Goal: Task Accomplishment & Management: Manage account settings

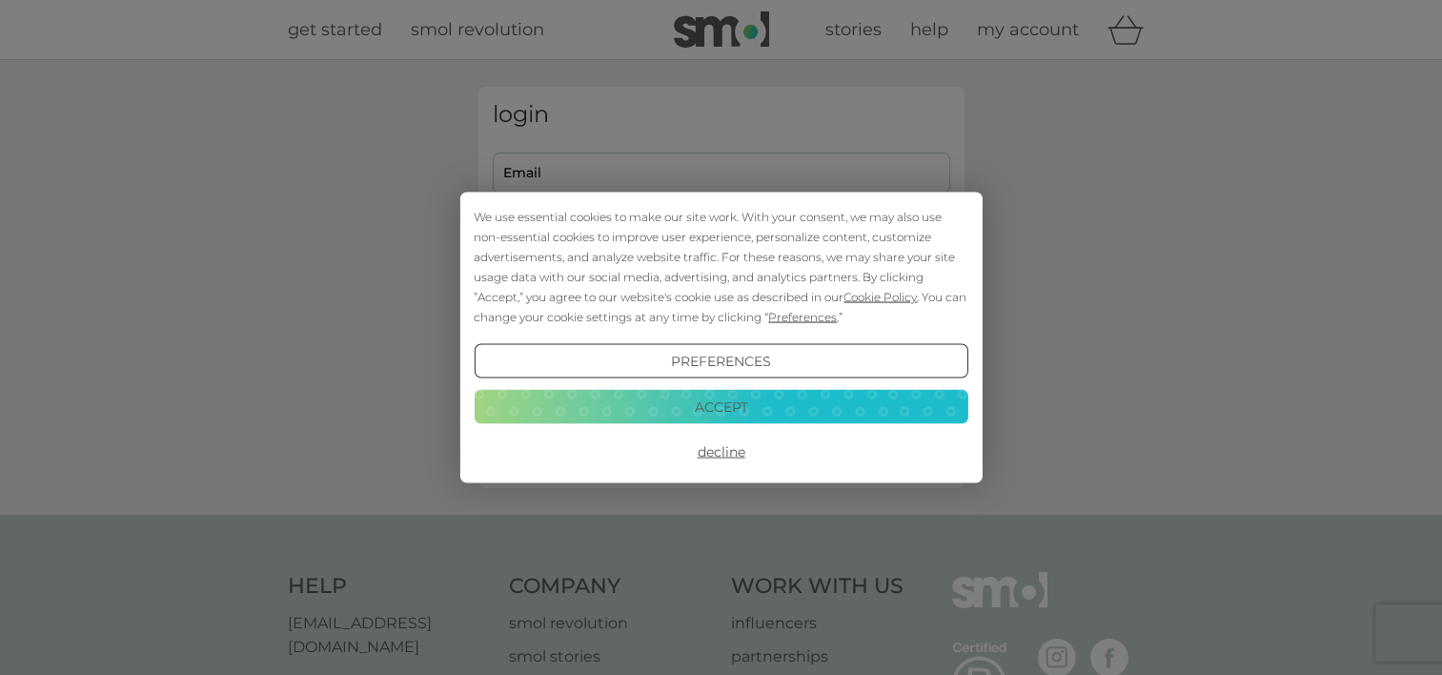
type input "[PERSON_NAME][EMAIL_ADDRESS][DOMAIN_NAME]"
click at [740, 410] on button "Accept" at bounding box center [721, 406] width 494 height 34
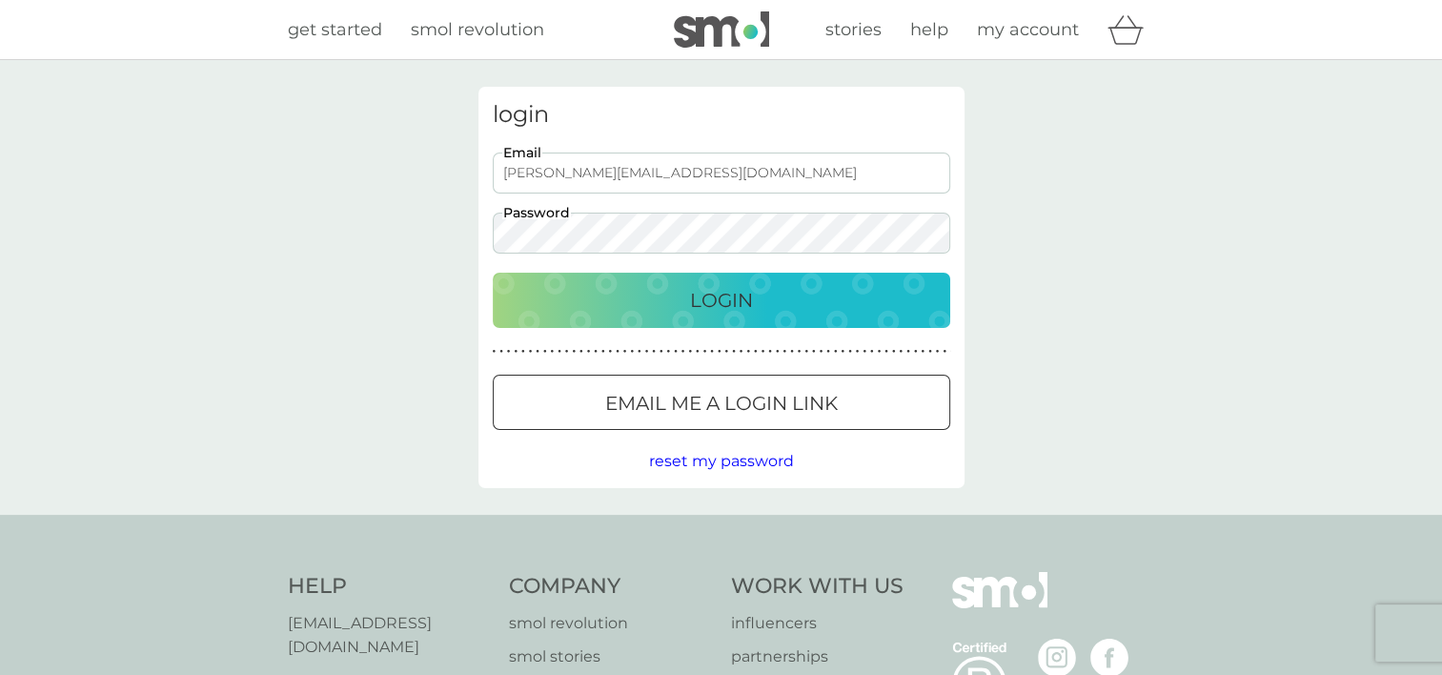
click at [738, 293] on p "Login" at bounding box center [721, 300] width 63 height 30
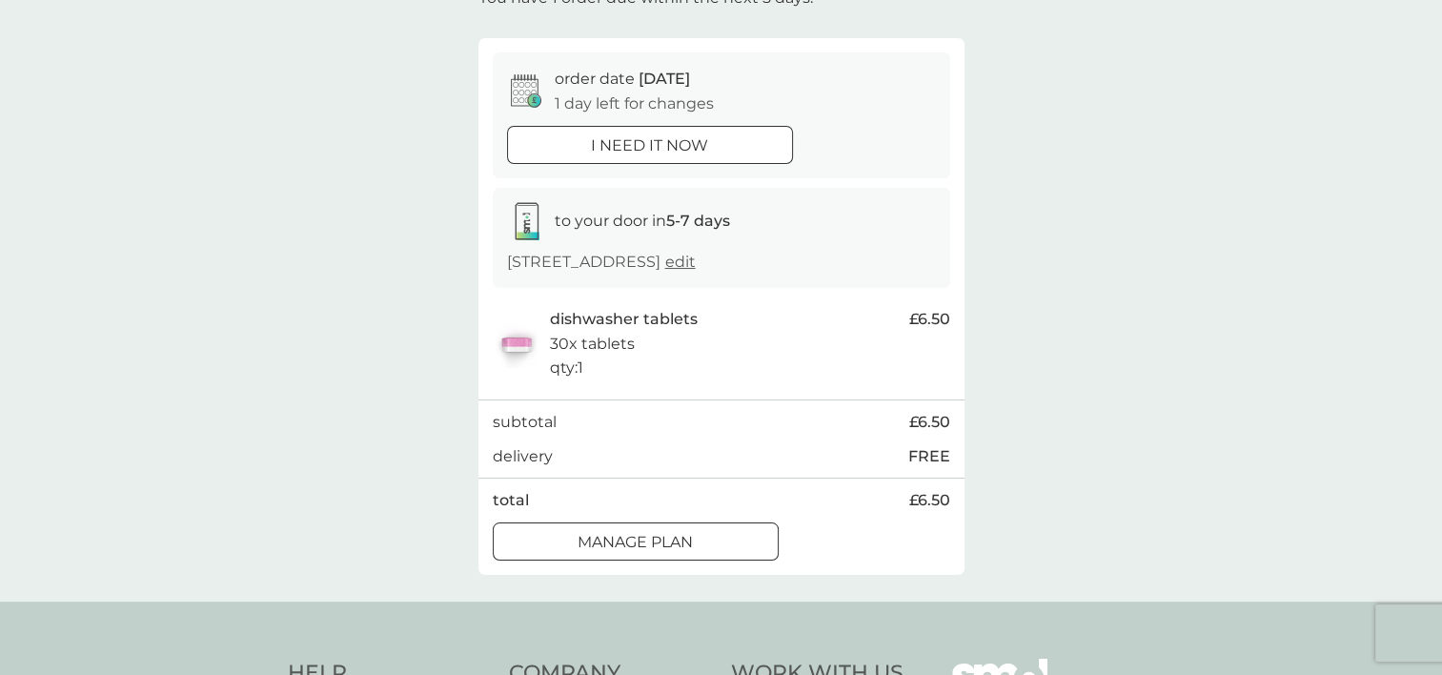
scroll to position [141, 0]
click at [754, 541] on div "Manage plan" at bounding box center [636, 539] width 284 height 25
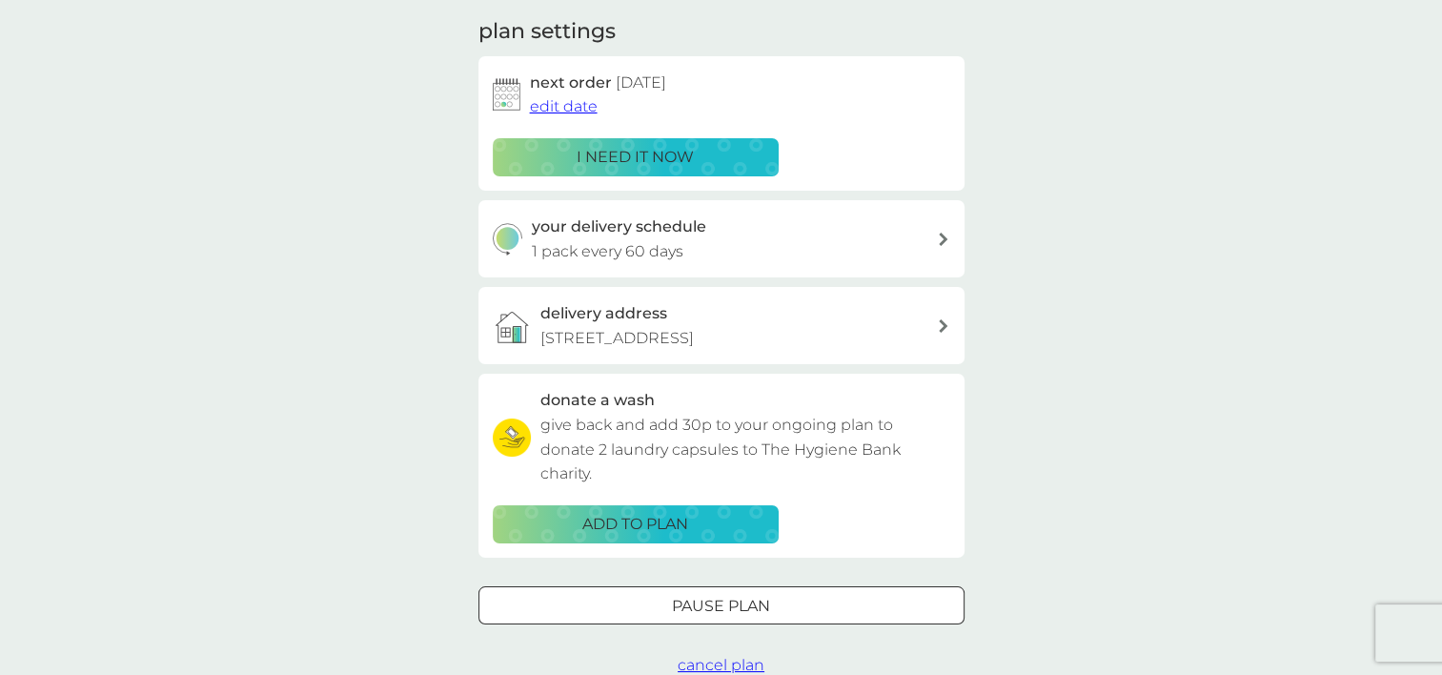
scroll to position [263, 0]
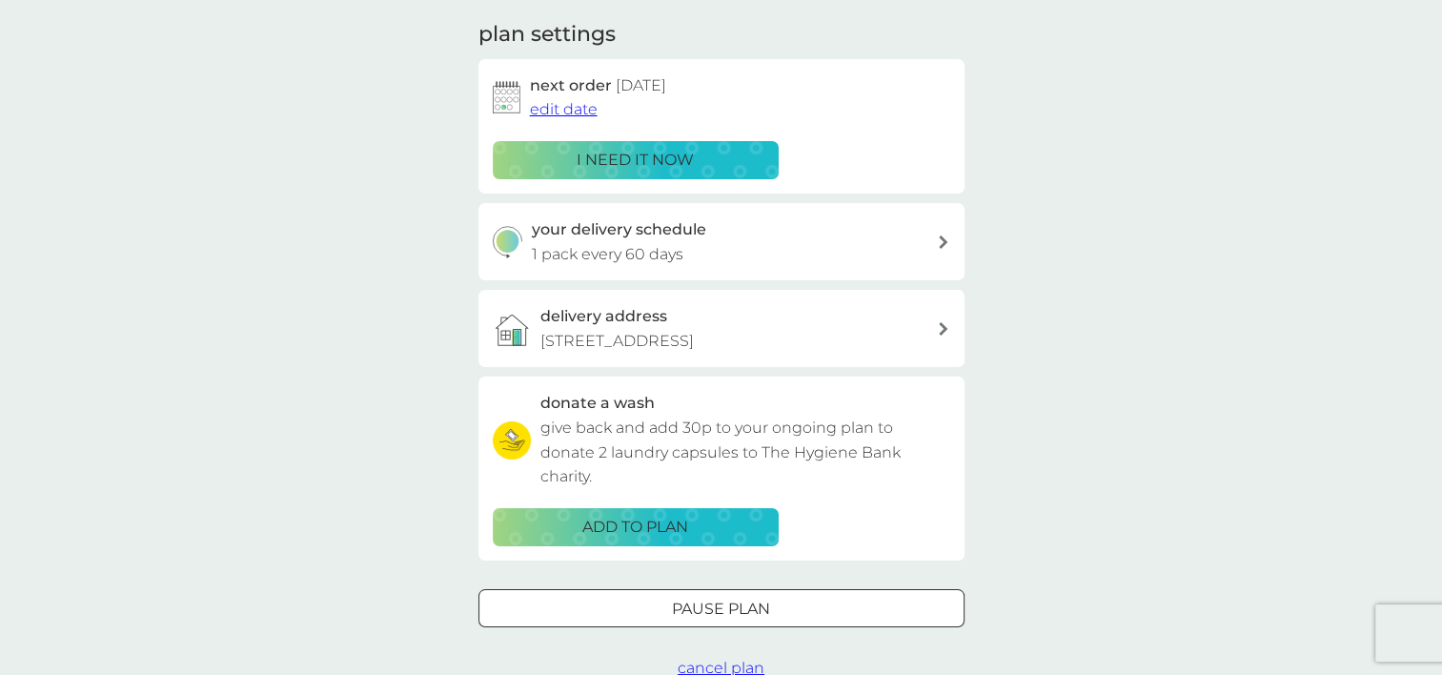
click at [939, 235] on icon at bounding box center [943, 241] width 10 height 13
select select "63"
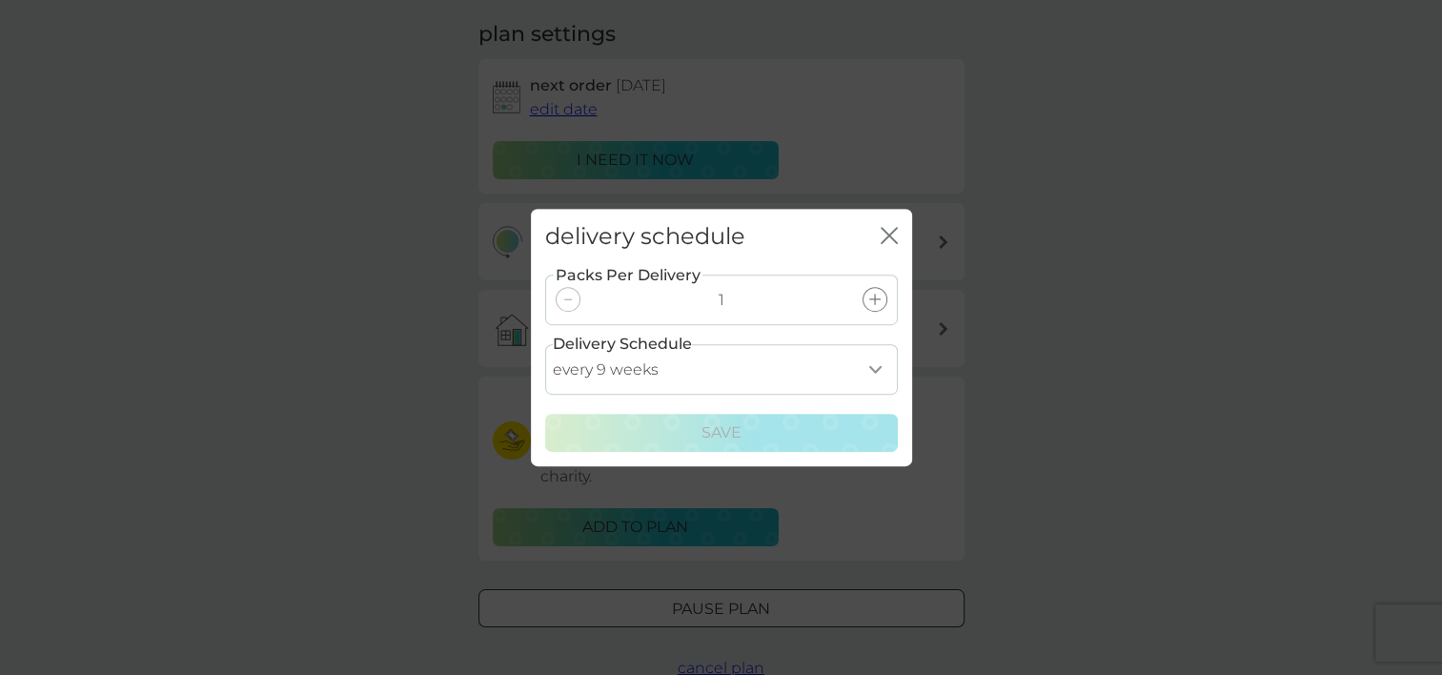
click at [881, 223] on div "close" at bounding box center [888, 237] width 17 height 28
click at [891, 225] on div "close" at bounding box center [888, 237] width 17 height 28
click at [880, 236] on icon "close" at bounding box center [888, 235] width 17 height 17
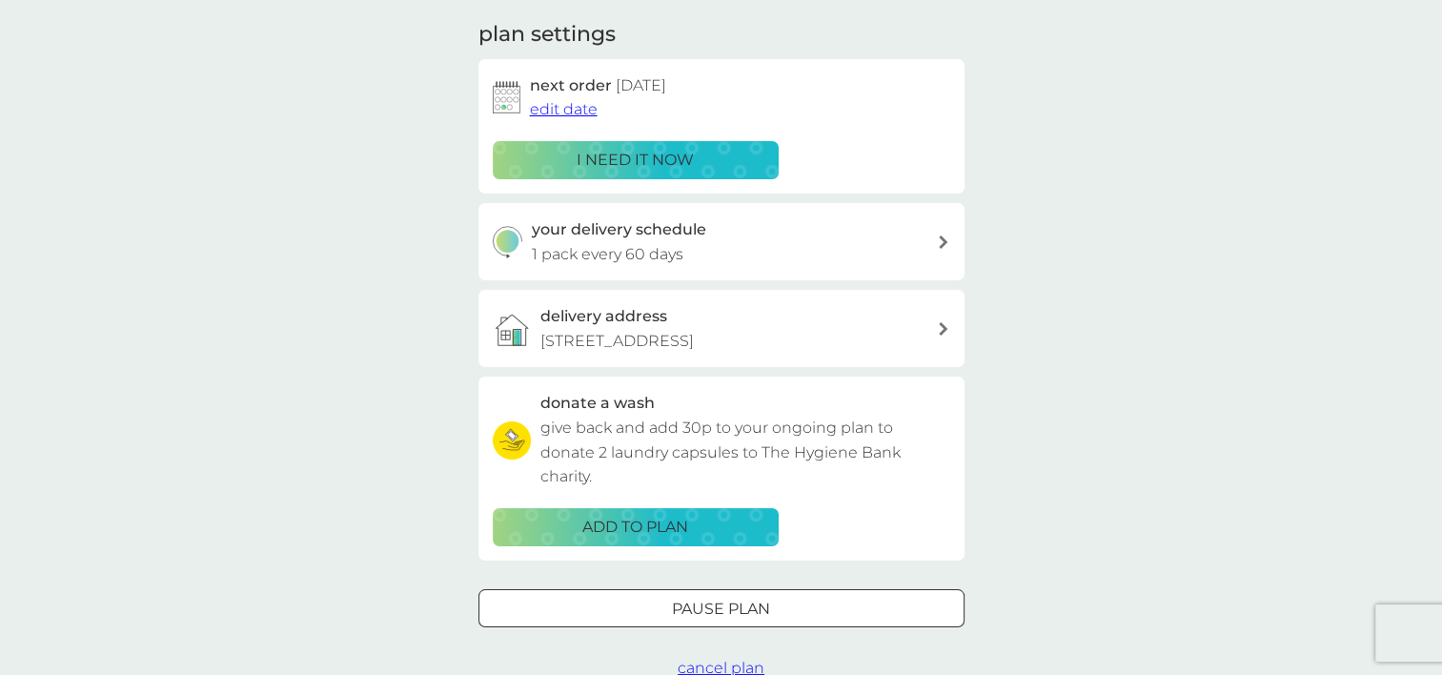
click at [572, 107] on span "edit date" at bounding box center [564, 109] width 68 height 18
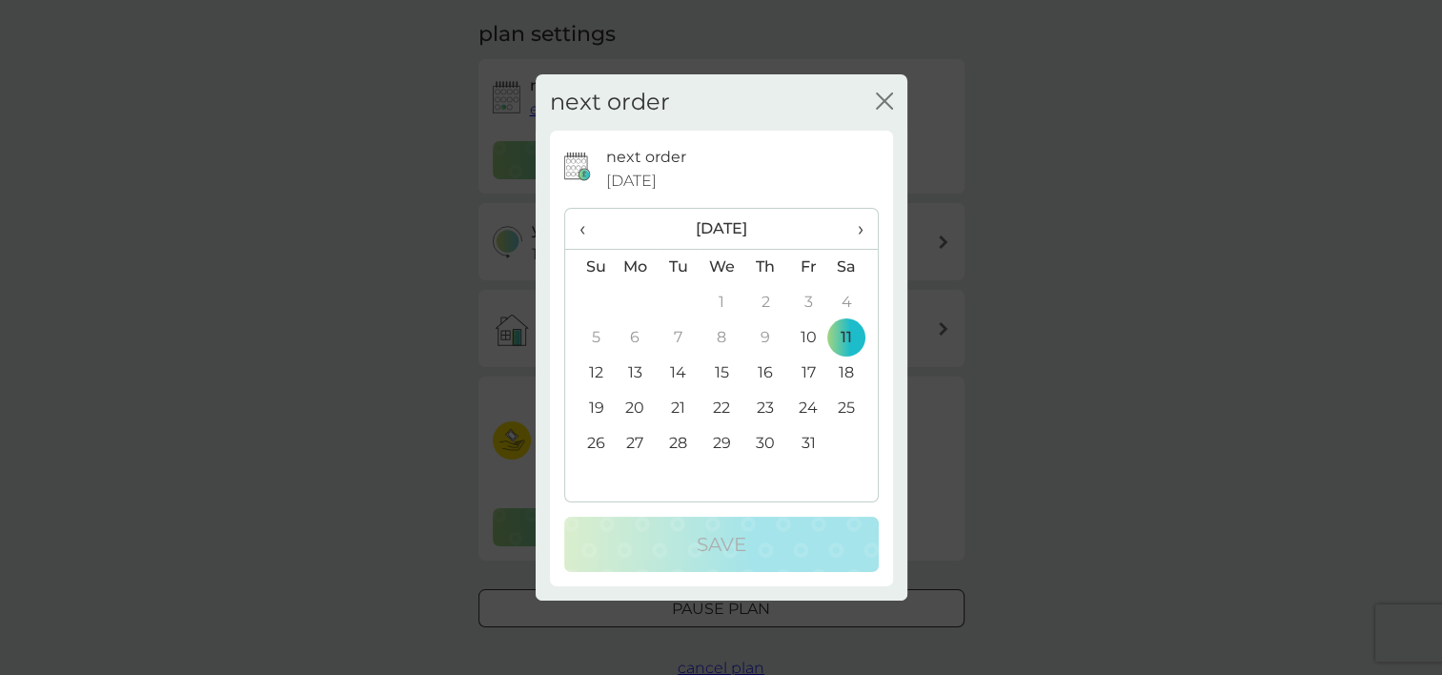
click at [857, 225] on span "›" at bounding box center [852, 229] width 19 height 40
click at [846, 294] on td "1" at bounding box center [853, 302] width 48 height 35
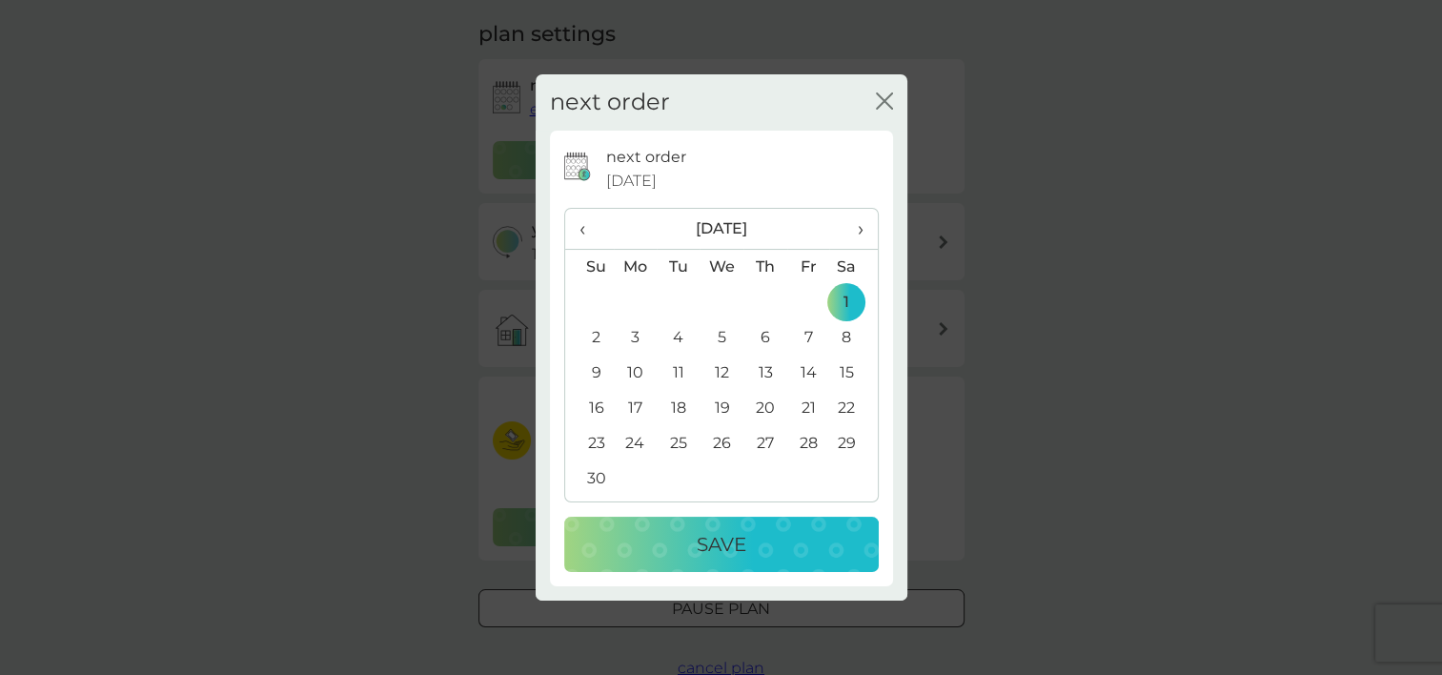
click at [716, 537] on p "Save" at bounding box center [721, 544] width 50 height 30
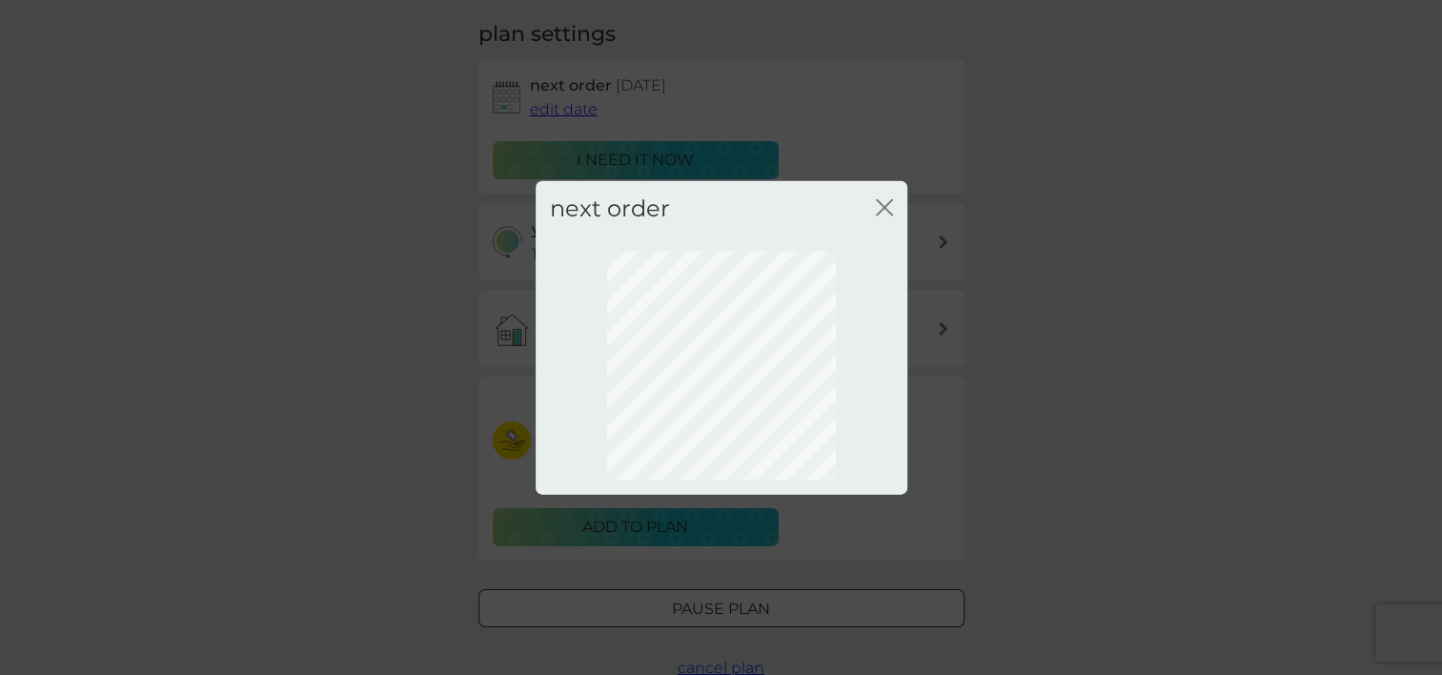
scroll to position [124, 0]
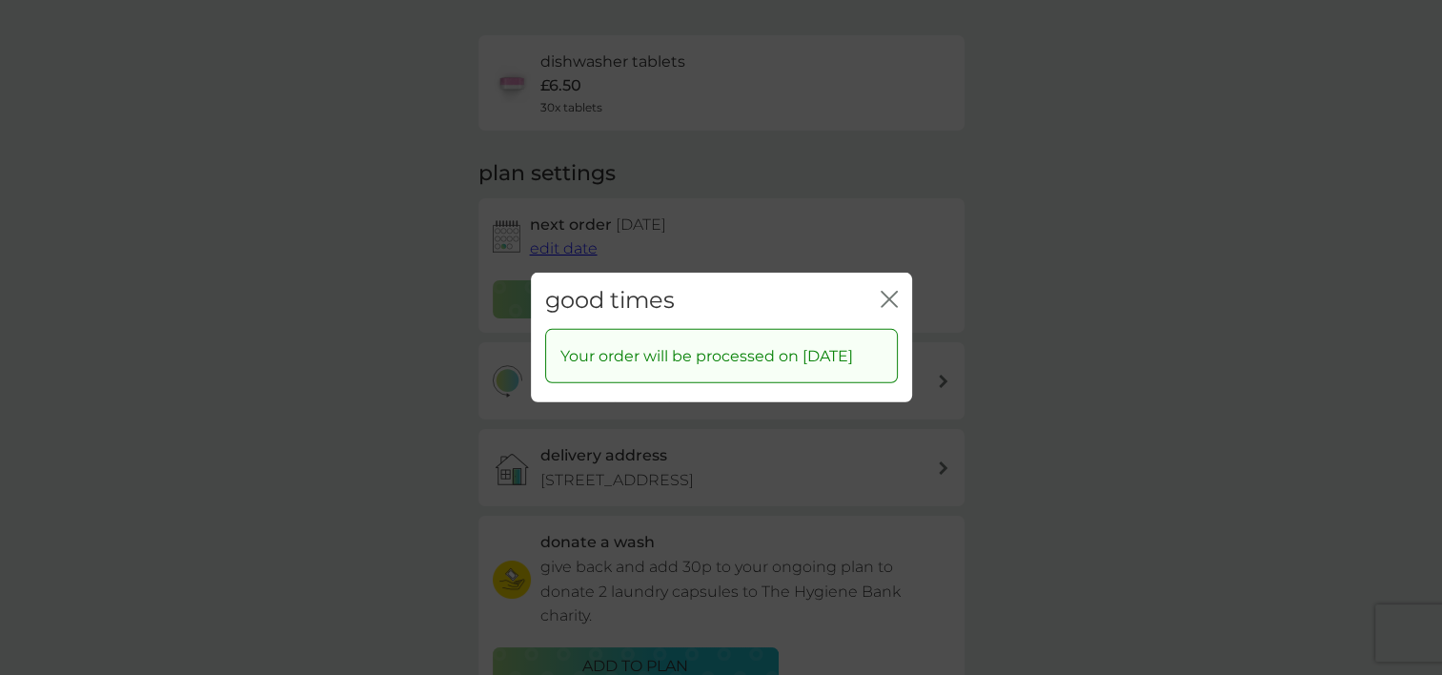
click at [892, 295] on icon "close" at bounding box center [893, 299] width 8 height 15
